Goal: Information Seeking & Learning: Learn about a topic

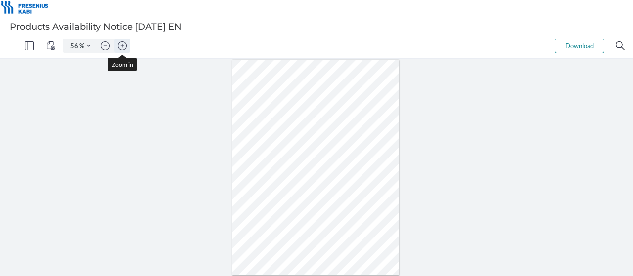
click at [124, 44] on img "Zoom in" at bounding box center [122, 46] width 9 height 9
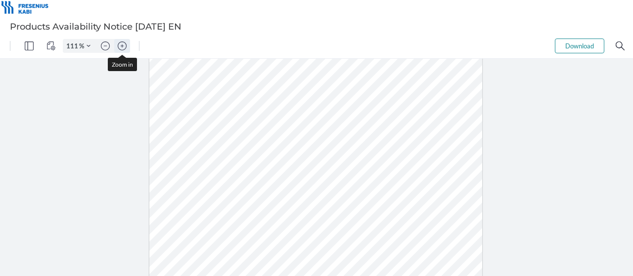
click at [124, 44] on img "Zoom in" at bounding box center [122, 46] width 9 height 9
type input "161"
